Goal: Transaction & Acquisition: Purchase product/service

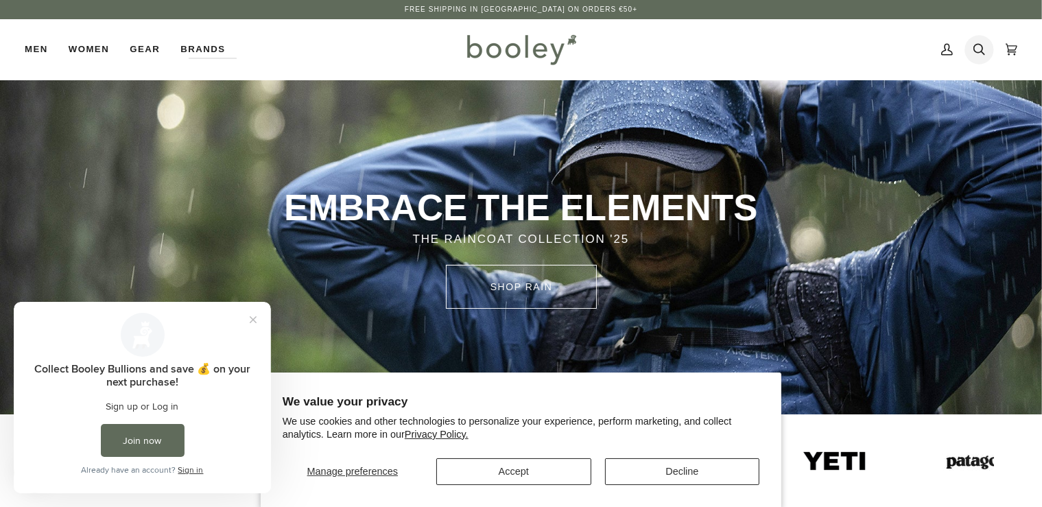
click at [987, 52] on link "Search" at bounding box center [979, 49] width 32 height 60
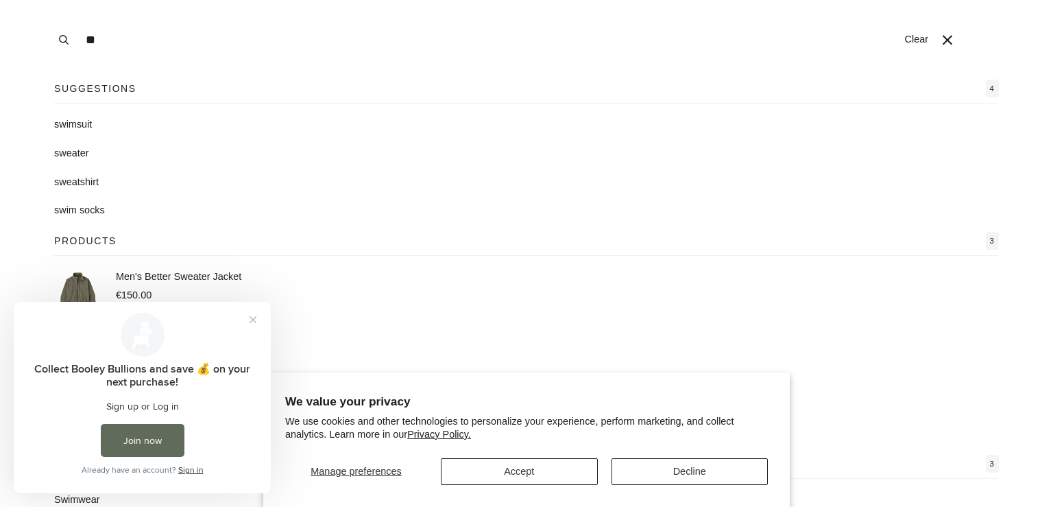
type input "**"
click at [110, 125] on link "sw imsuit" at bounding box center [526, 124] width 945 height 15
click at [90, 122] on span "imsuit" at bounding box center [80, 124] width 26 height 11
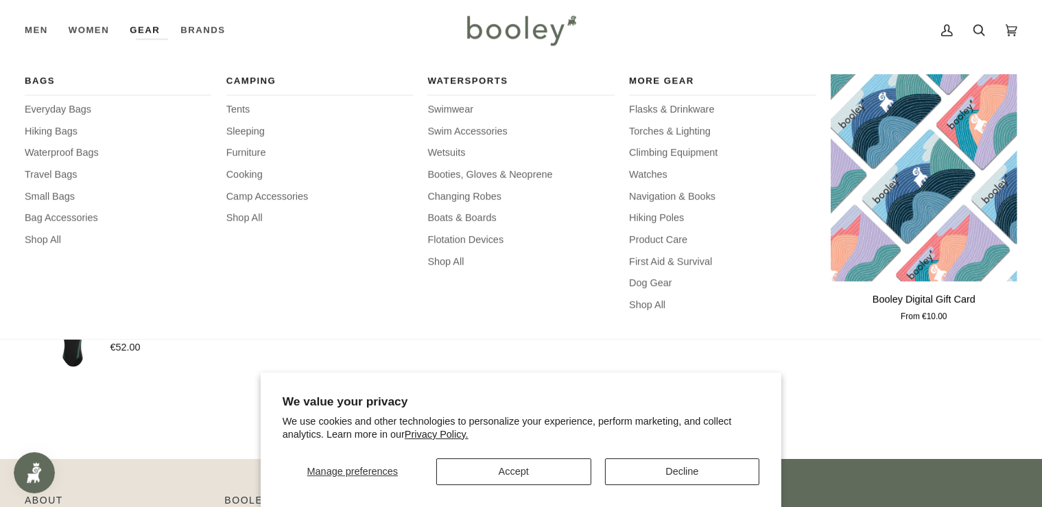
scroll to position [1665, 0]
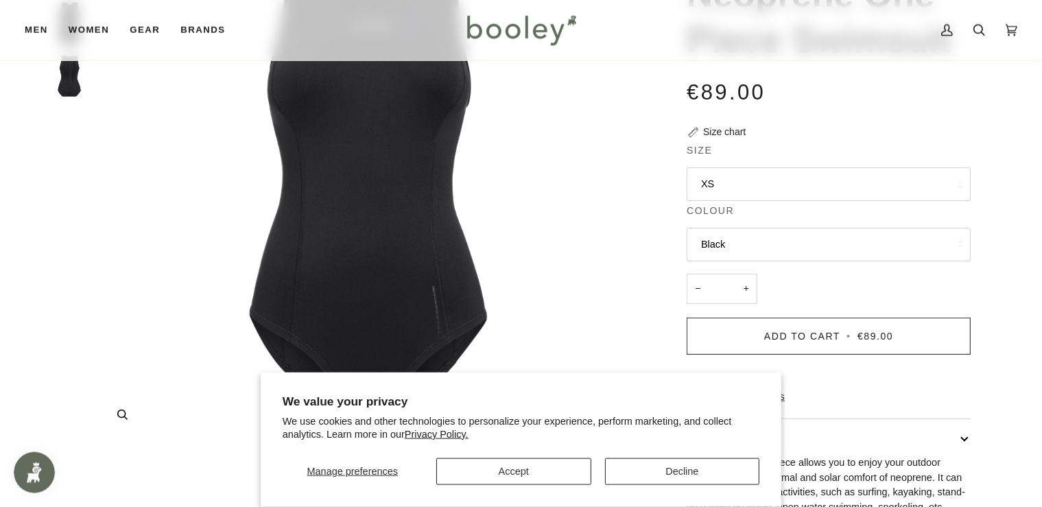
scroll to position [217, 0]
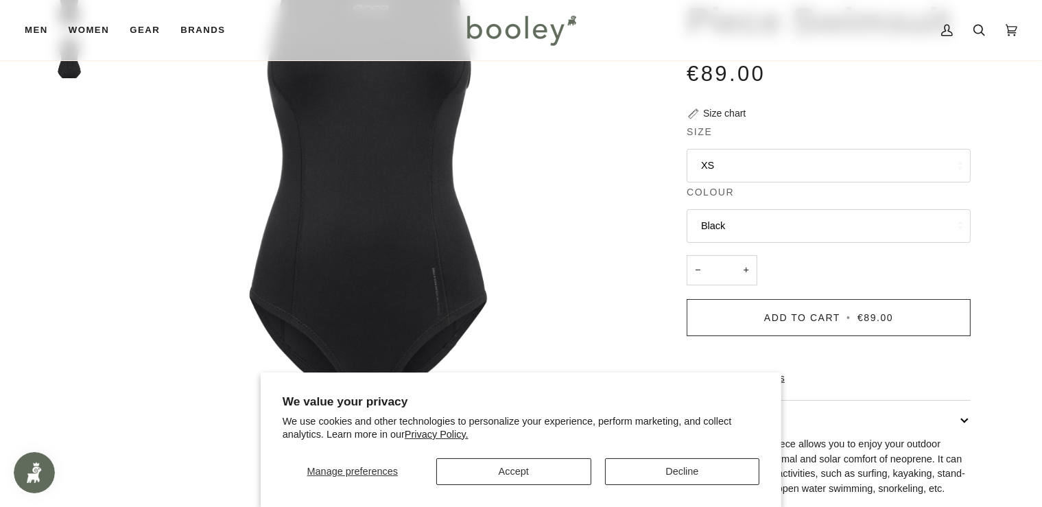
click at [864, 212] on button "Black" at bounding box center [828, 226] width 284 height 34
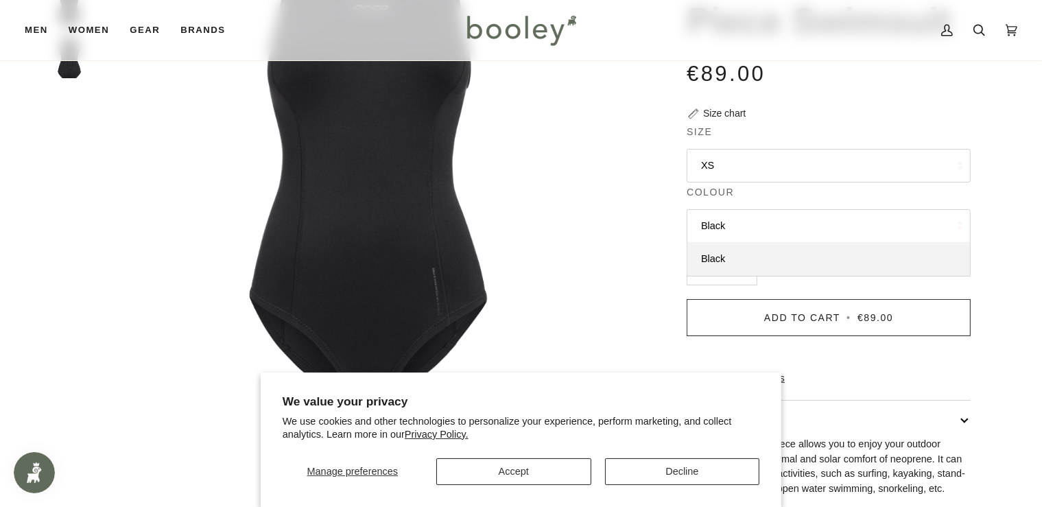
click at [843, 215] on button "Black" at bounding box center [828, 226] width 284 height 34
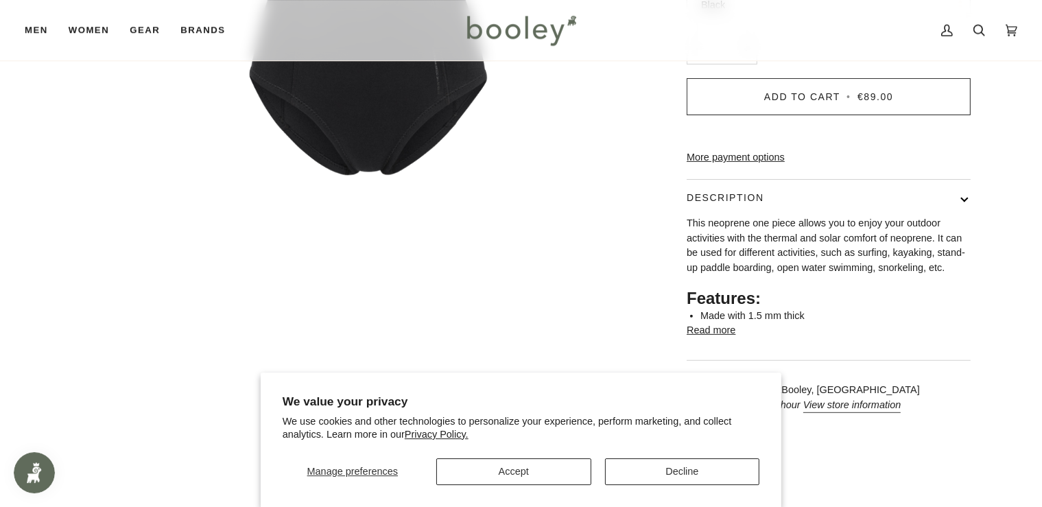
scroll to position [507, 0]
